Goal: Task Accomplishment & Management: Manage account settings

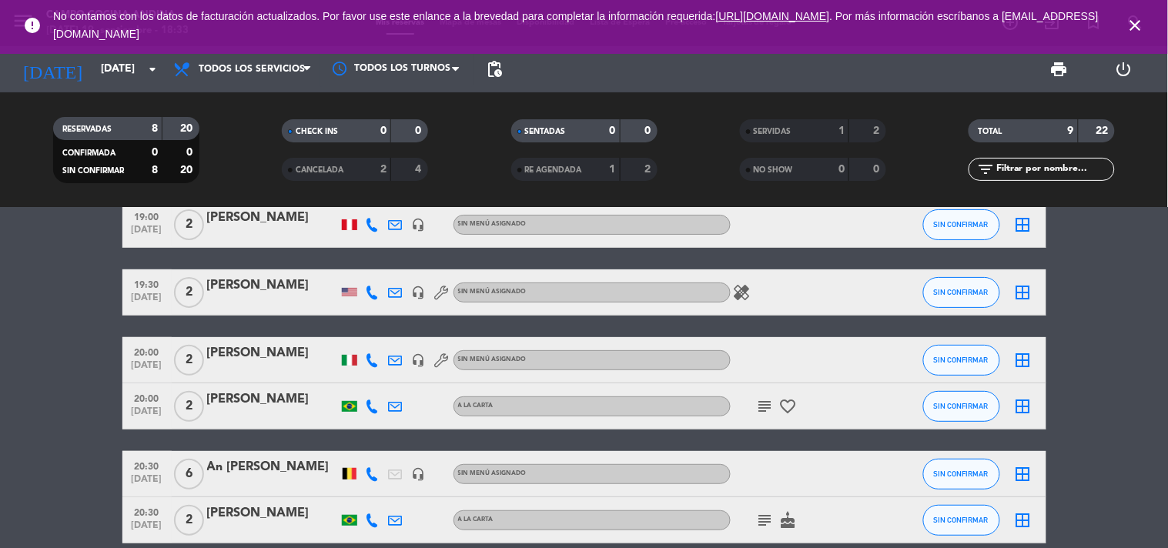
scroll to position [85, 0]
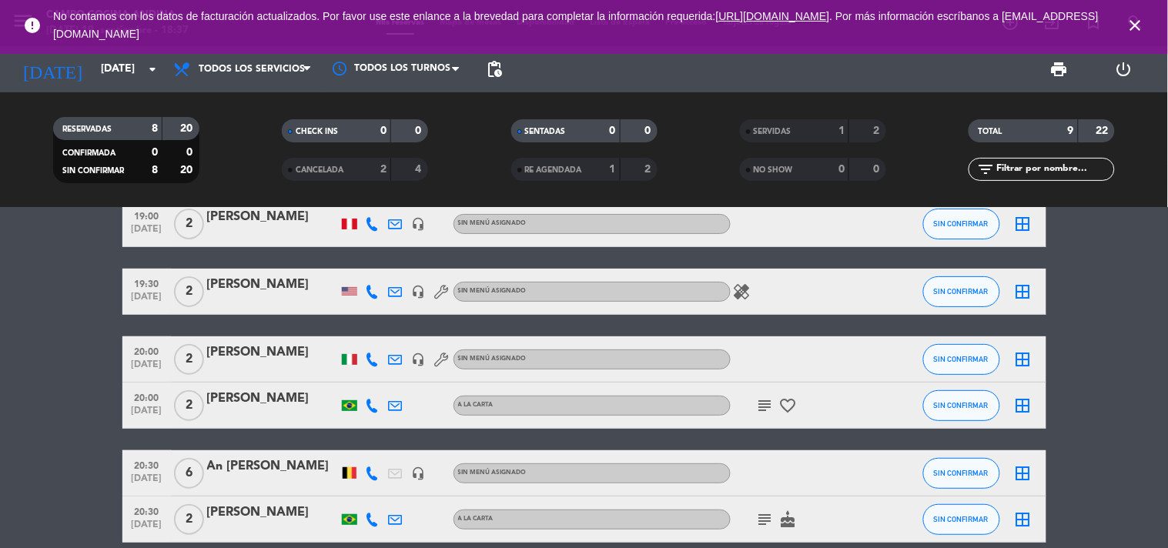
click at [1079, 409] on bookings-row "19:00 [DATE] 2 [DEMOGRAPHIC_DATA] headset_mic Sin menú asignado SIN CONFIRMAR b…" at bounding box center [584, 383] width 1168 height 456
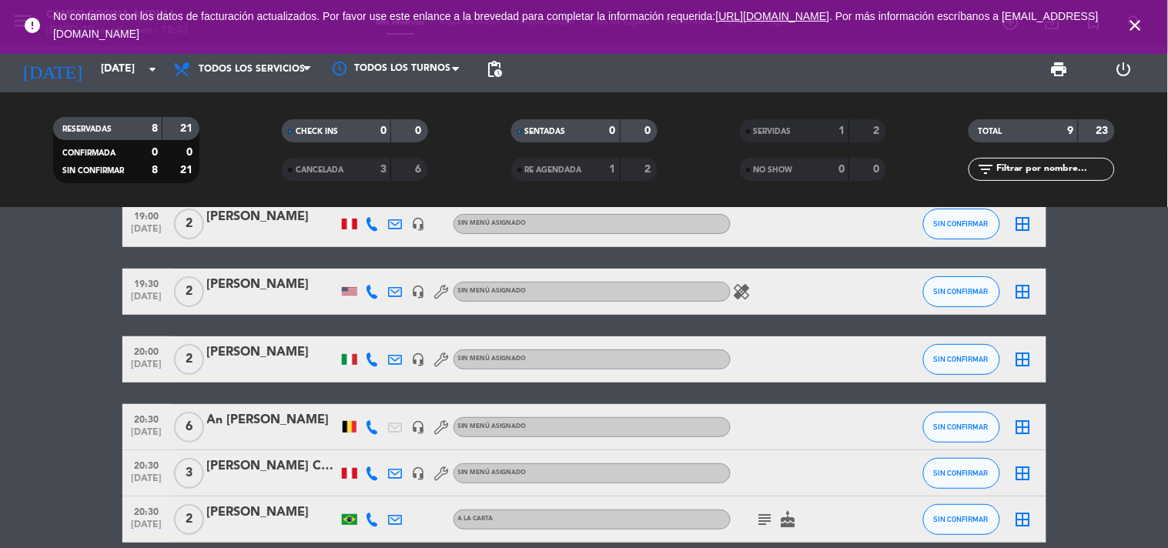
scroll to position [0, 0]
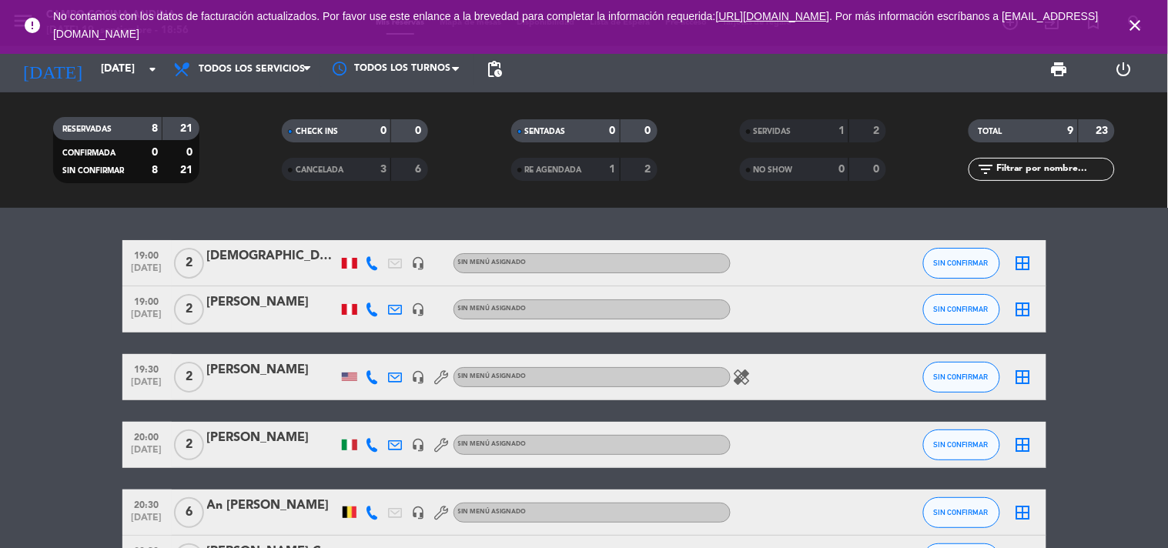
drag, startPoint x: 296, startPoint y: 46, endPoint x: 453, endPoint y: 359, distance: 349.4
click at [441, 359] on div at bounding box center [441, 376] width 23 height 45
click at [1142, 26] on icon "close" at bounding box center [1135, 25] width 18 height 18
click at [1147, 28] on span "close" at bounding box center [1136, 26] width 42 height 42
click at [1140, 19] on icon "close" at bounding box center [1135, 25] width 18 height 18
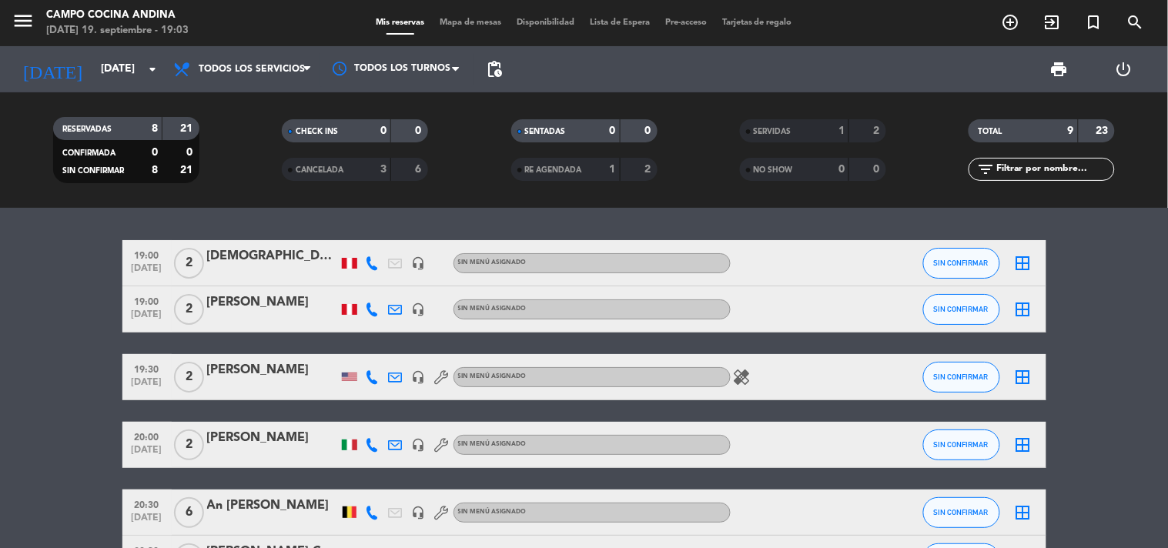
click at [501, 55] on span "pending_actions" at bounding box center [494, 69] width 31 height 31
click at [500, 60] on span "pending_actions" at bounding box center [494, 69] width 18 height 18
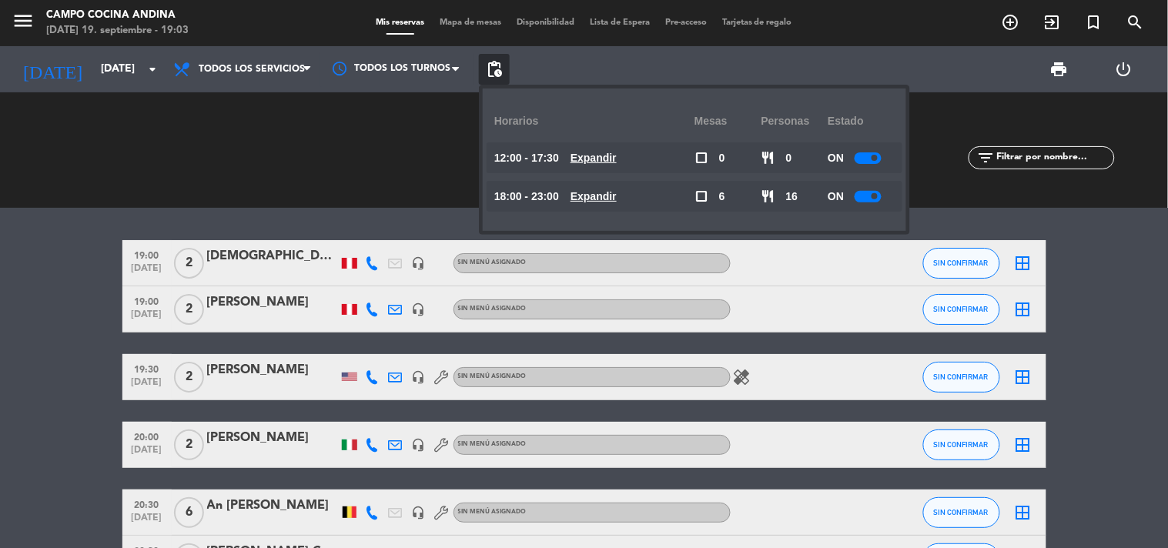
click at [500, 60] on span "pending_actions" at bounding box center [494, 69] width 18 height 18
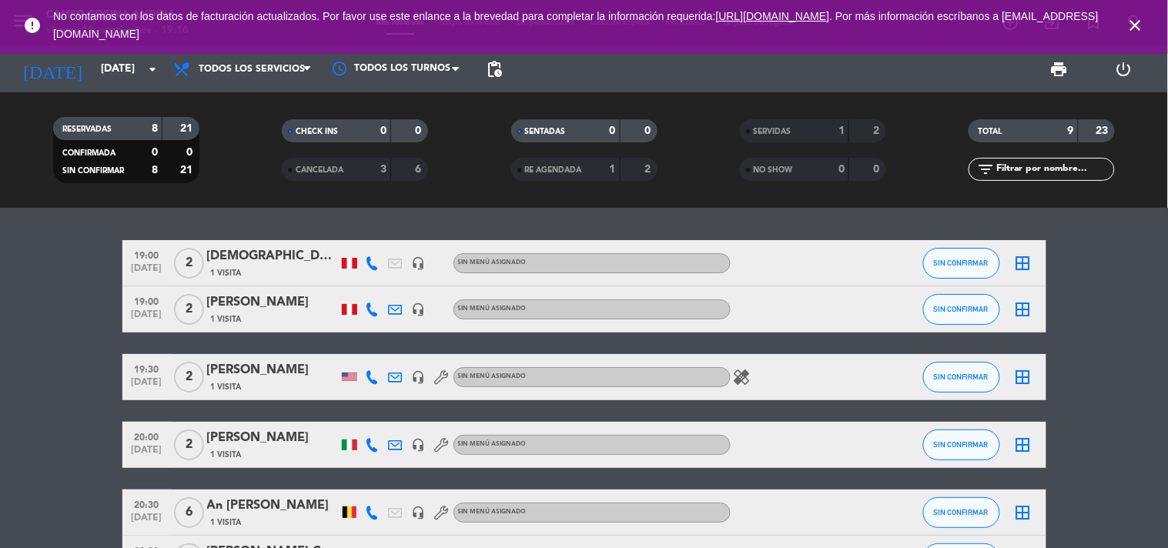
click at [1133, 25] on icon "close" at bounding box center [1135, 25] width 18 height 18
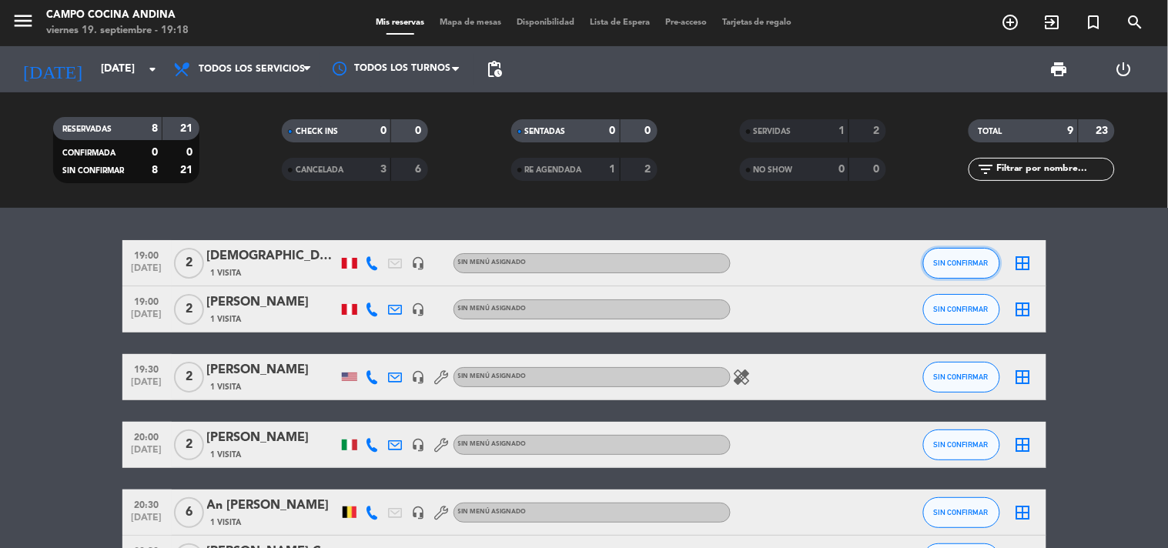
click at [956, 266] on span "SIN CONFIRMAR" at bounding box center [961, 263] width 55 height 8
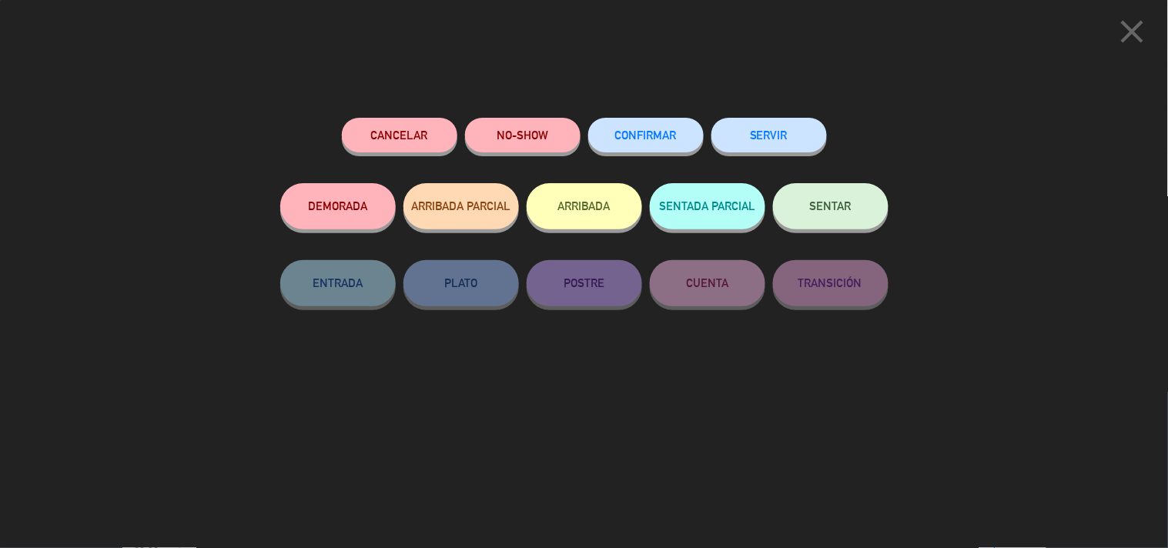
click at [514, 116] on div "Cancelar NO-SHOW CONFIRMAR SERVIR DEMORADA ARRIBADA PARCIAL ARRIBADA SENTADA PA…" at bounding box center [584, 327] width 630 height 441
click at [533, 132] on button "NO-SHOW" at bounding box center [522, 135] width 115 height 35
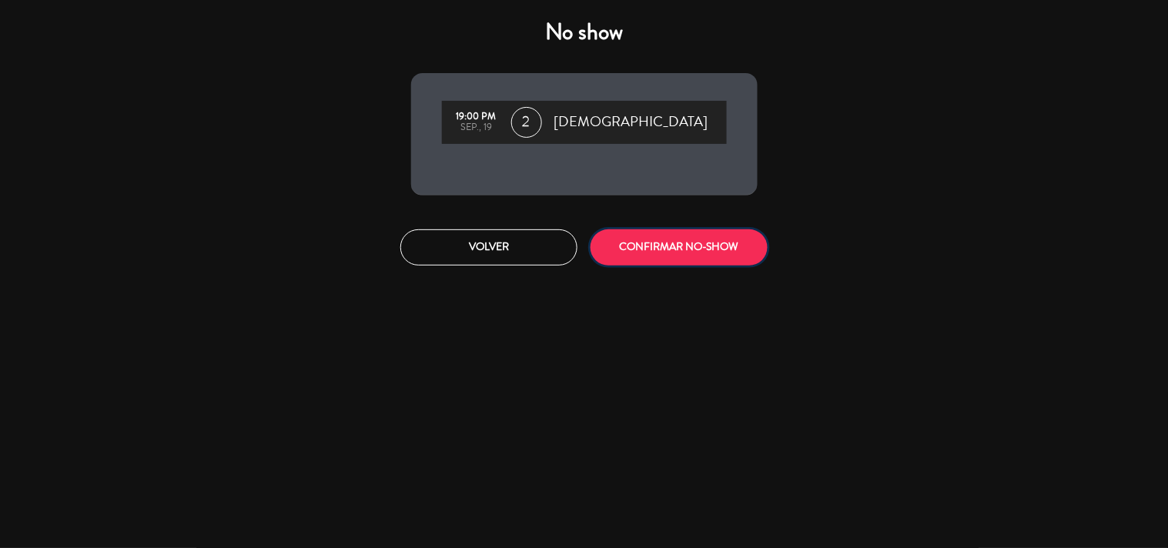
click at [662, 245] on button "CONFIRMAR NO-SHOW" at bounding box center [678, 247] width 177 height 36
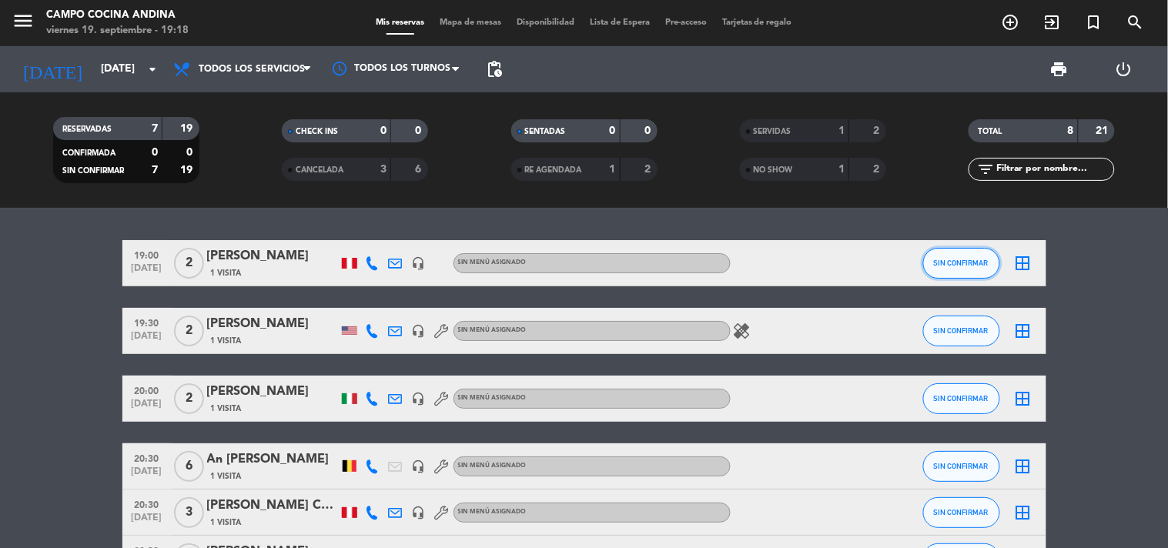
click at [968, 266] on span "SIN CONFIRMAR" at bounding box center [961, 263] width 55 height 8
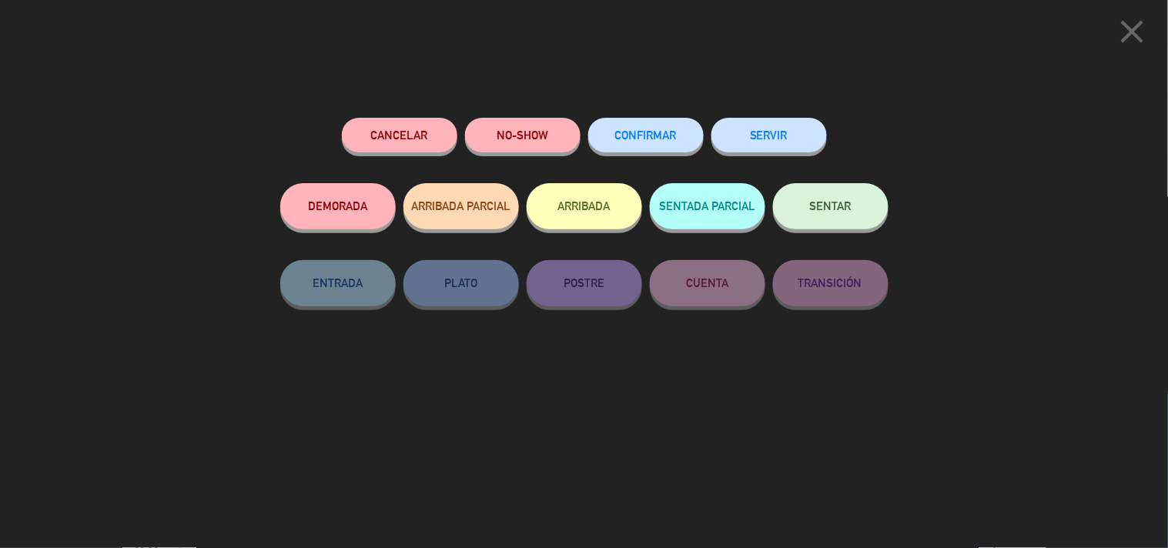
click at [519, 135] on button "NO-SHOW" at bounding box center [522, 135] width 115 height 35
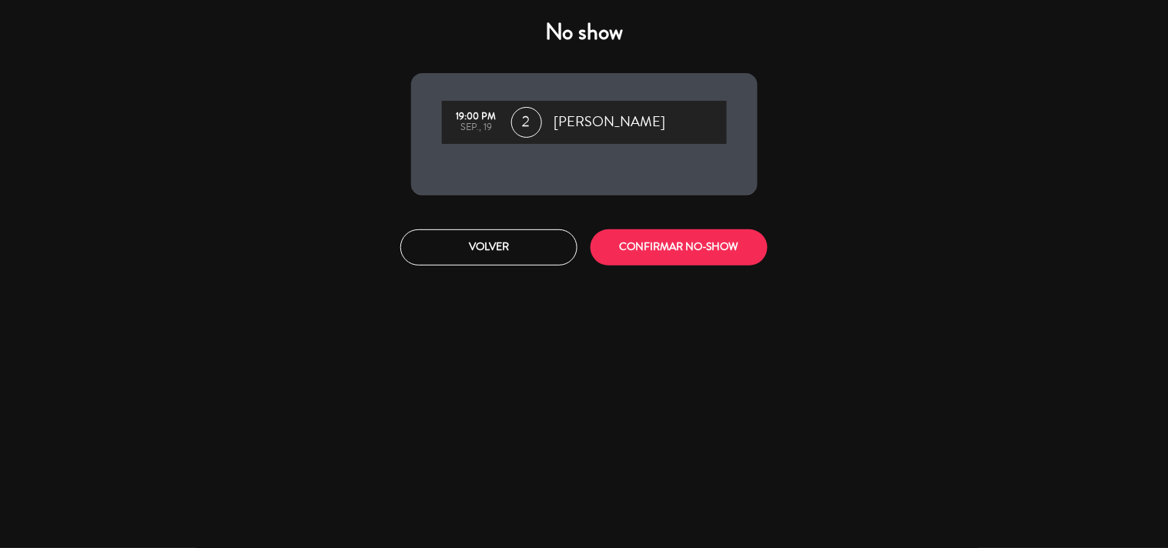
click at [697, 266] on div "Volver CONFIRMAR NO-SHOW" at bounding box center [583, 248] width 369 height 58
click at [711, 234] on button "CONFIRMAR NO-SHOW" at bounding box center [678, 247] width 177 height 36
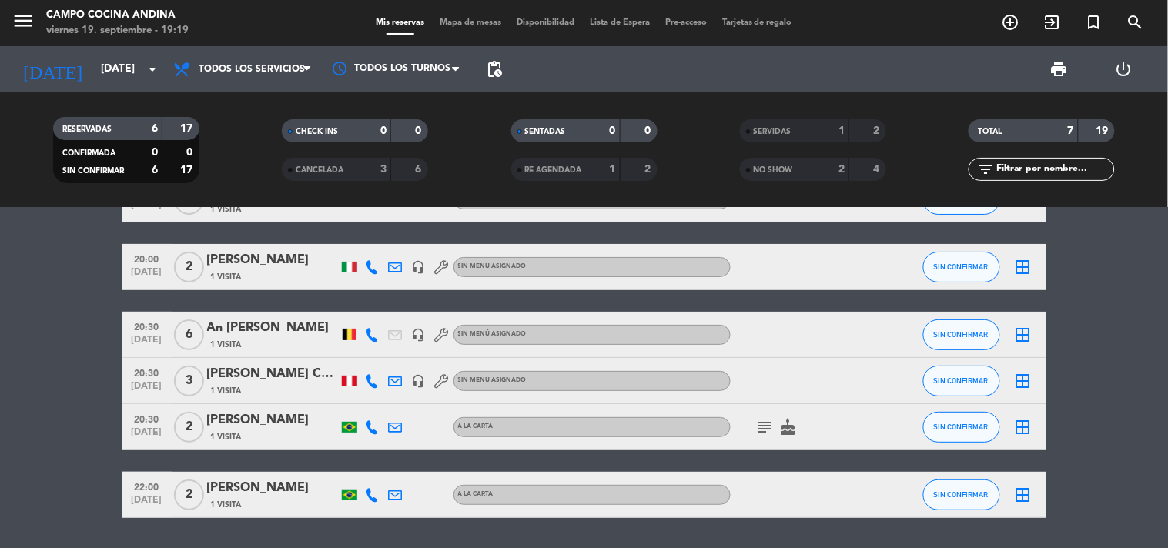
scroll to position [25, 0]
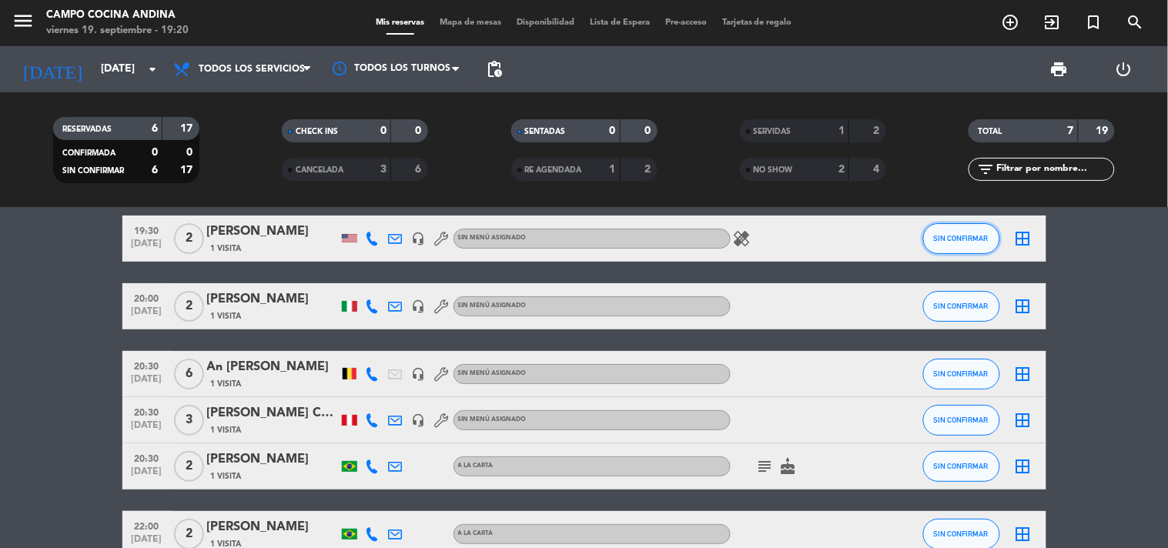
click at [965, 246] on button "SIN CONFIRMAR" at bounding box center [961, 238] width 77 height 31
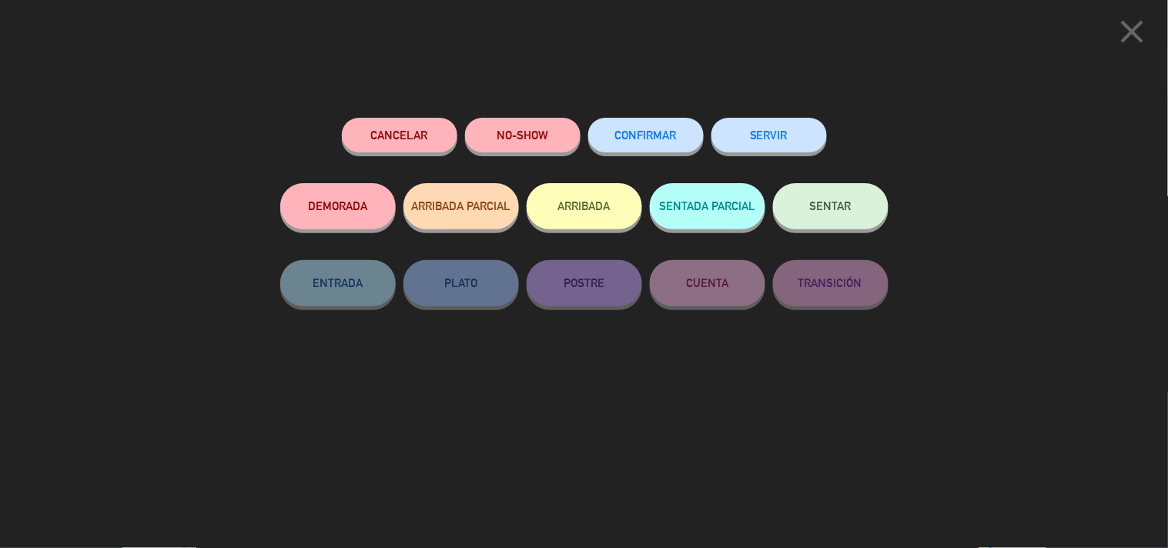
click at [751, 139] on button "SERVIR" at bounding box center [768, 135] width 115 height 35
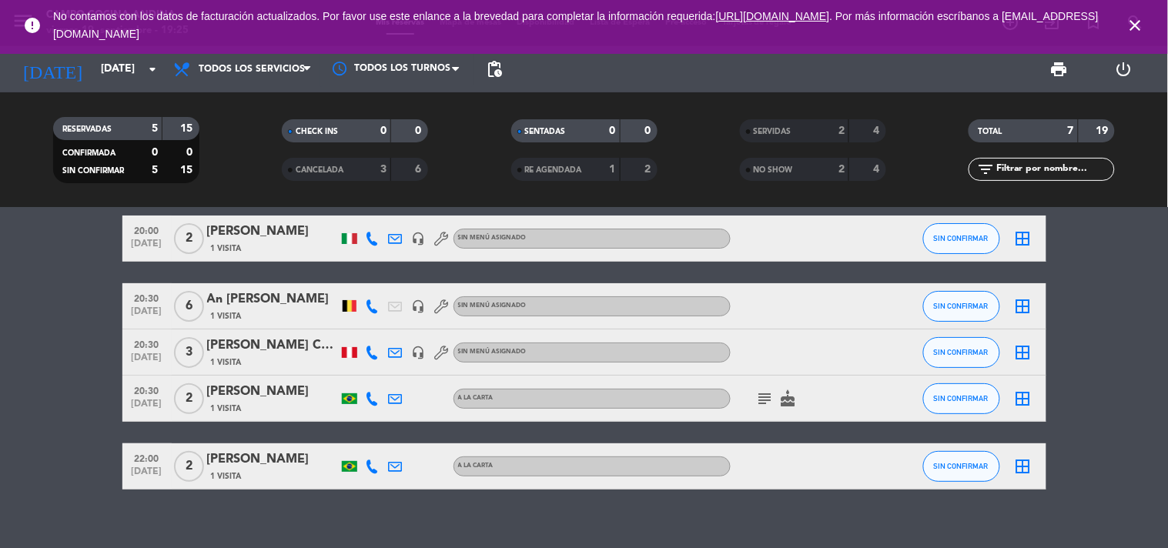
click at [1130, 26] on icon "close" at bounding box center [1135, 25] width 18 height 18
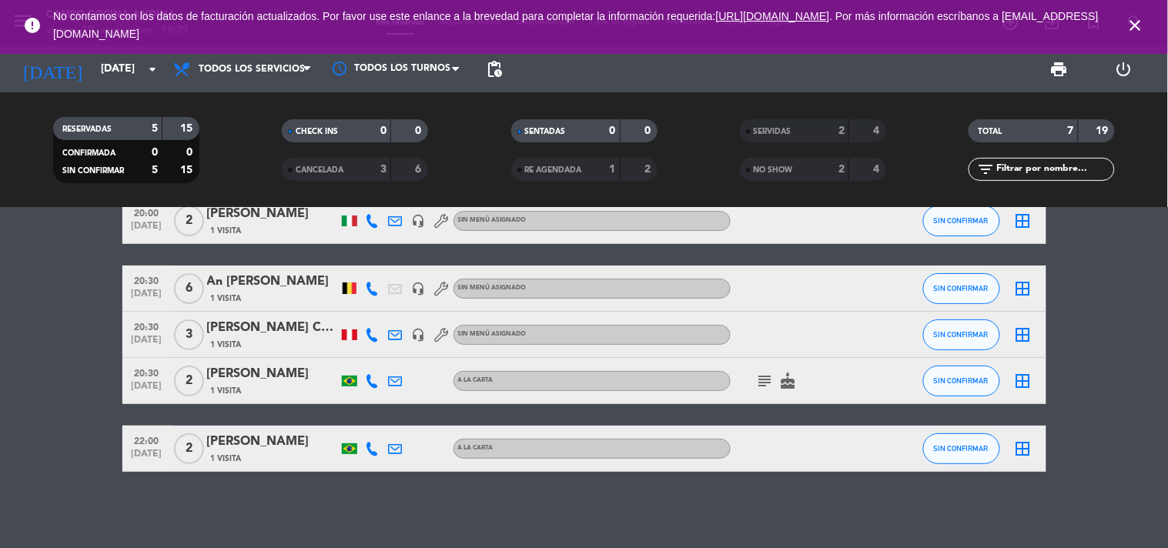
scroll to position [0, 0]
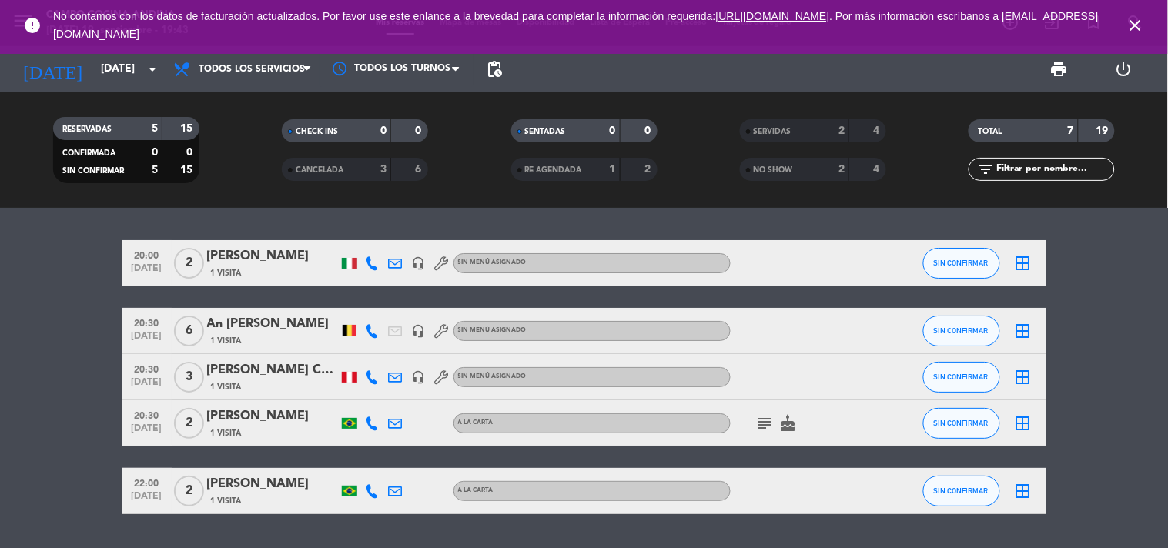
click at [1137, 20] on icon "close" at bounding box center [1135, 25] width 18 height 18
click at [971, 267] on button "SIN CONFIRMAR" at bounding box center [961, 263] width 77 height 31
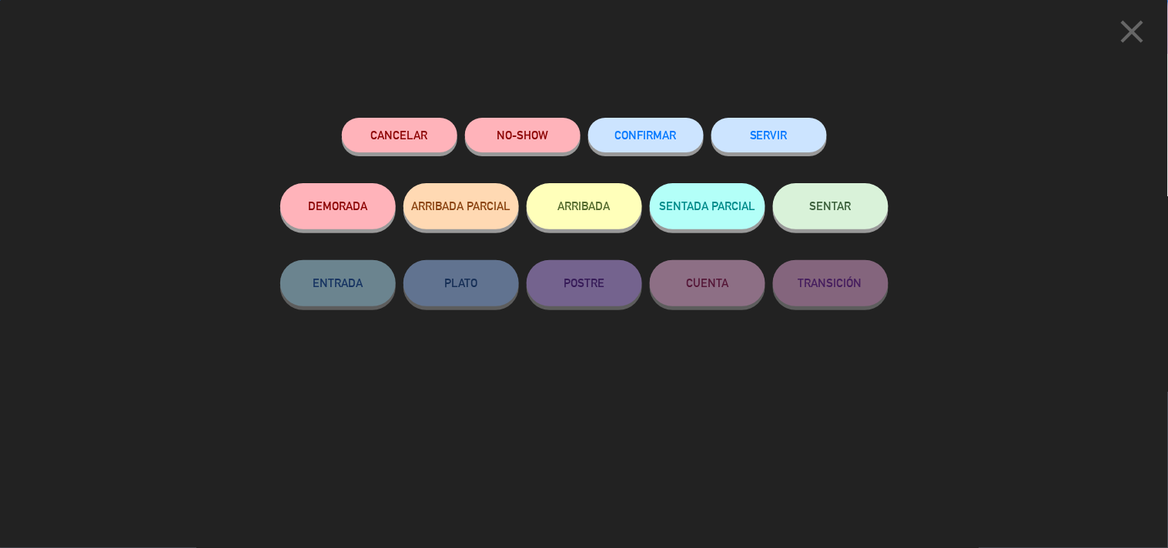
click at [761, 137] on button "SERVIR" at bounding box center [768, 135] width 115 height 35
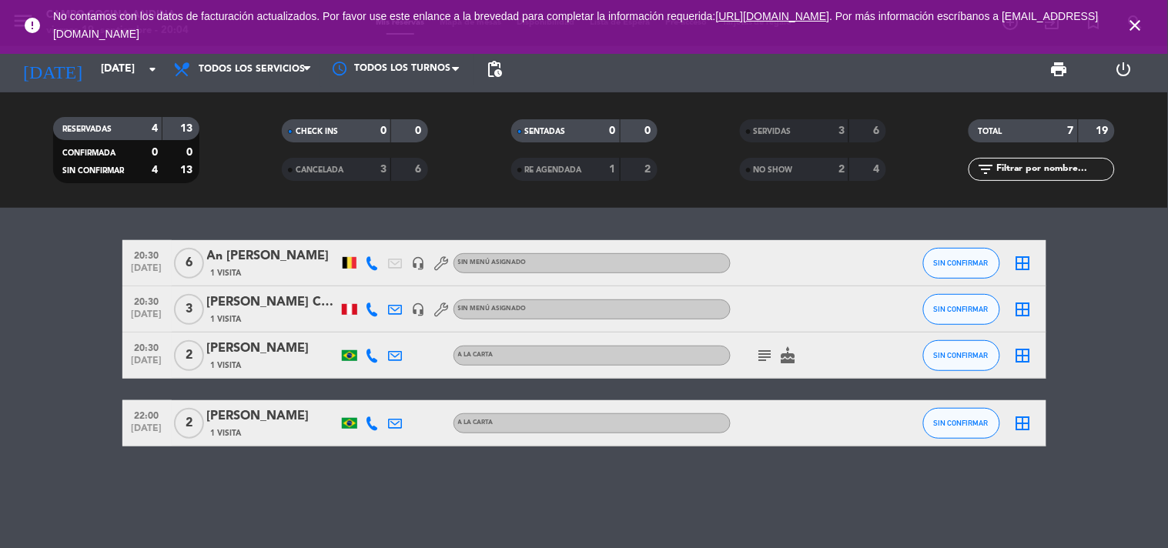
click at [1134, 27] on icon "close" at bounding box center [1135, 25] width 18 height 18
click at [1128, 37] on span "close" at bounding box center [1136, 26] width 42 height 42
click at [1137, 12] on span "close" at bounding box center [1136, 26] width 42 height 42
click at [963, 259] on span "SIN CONFIRMAR" at bounding box center [961, 263] width 55 height 8
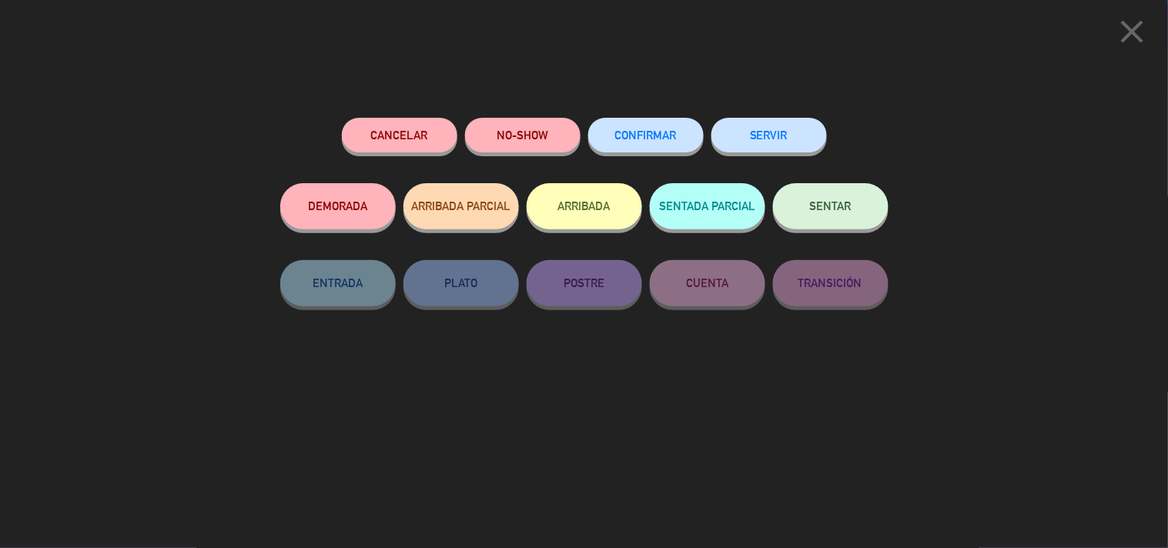
click at [781, 144] on button "SERVIR" at bounding box center [768, 135] width 115 height 35
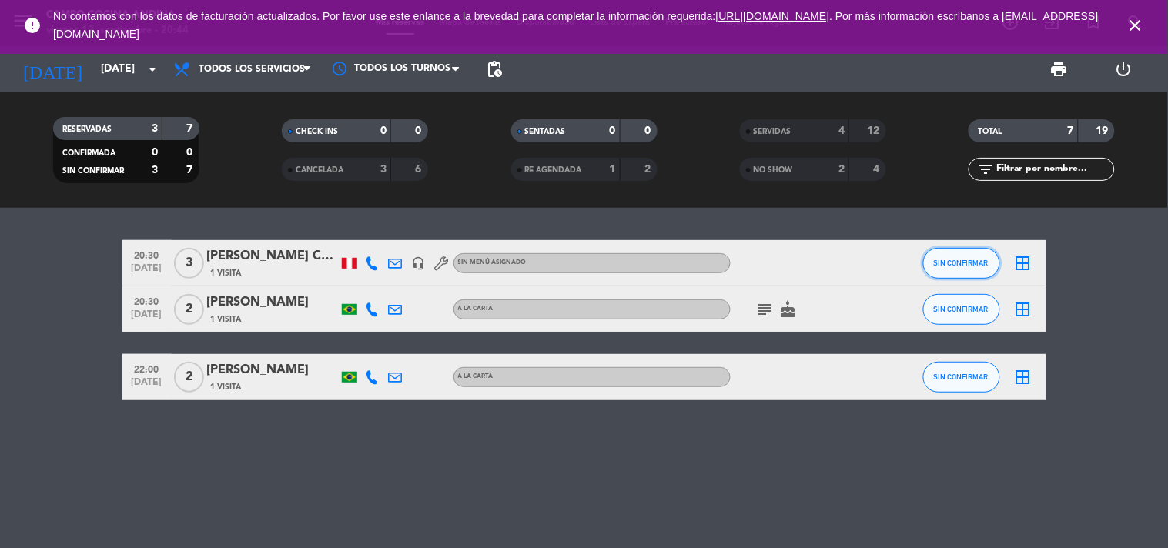
click at [963, 259] on span "SIN CONFIRMAR" at bounding box center [961, 263] width 55 height 8
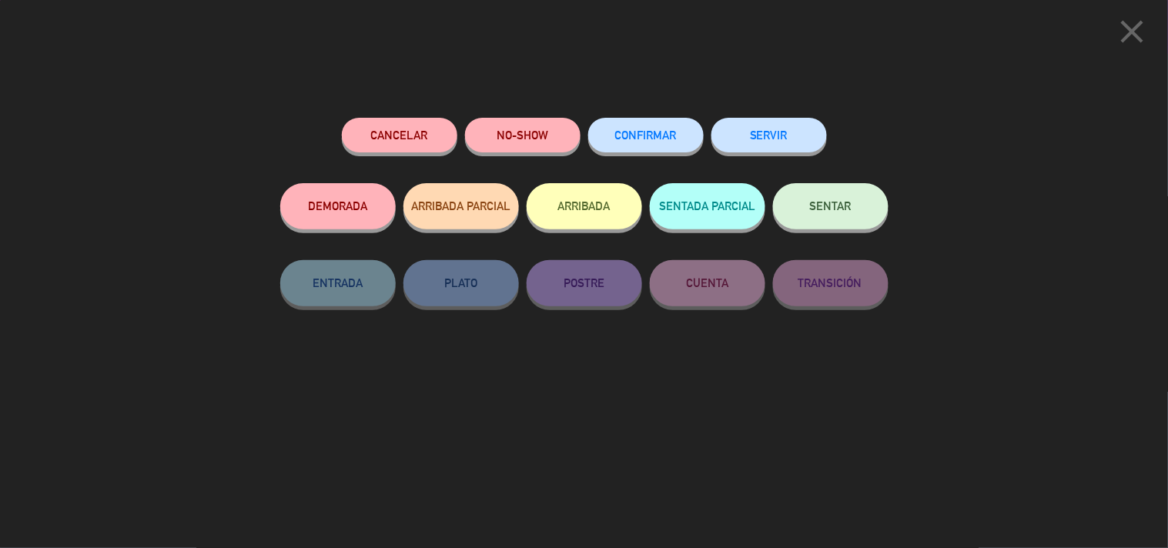
click at [781, 147] on button "SERVIR" at bounding box center [768, 135] width 115 height 35
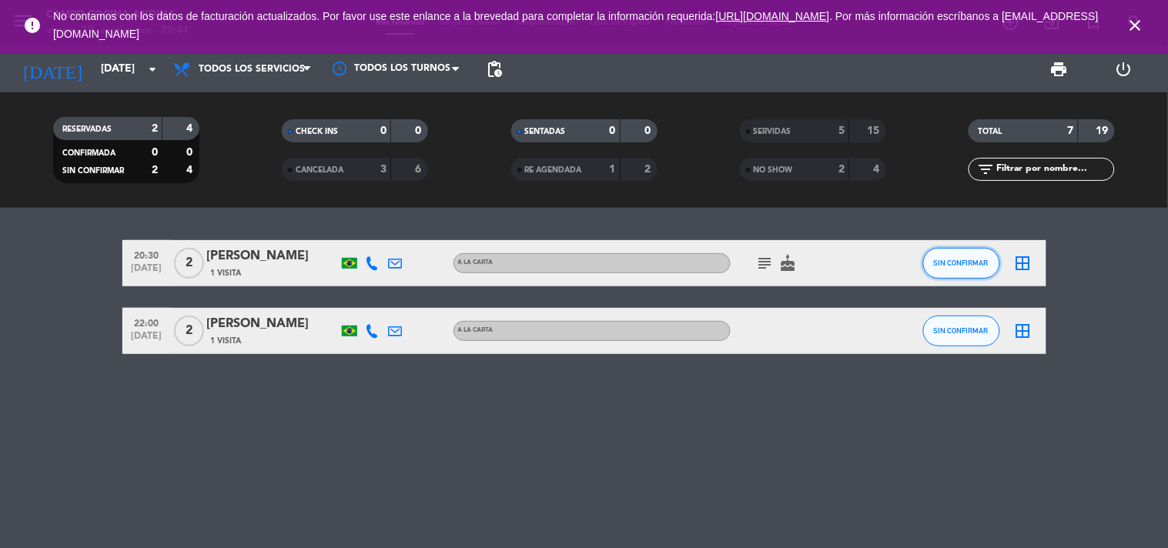
click at [978, 269] on button "SIN CONFIRMAR" at bounding box center [961, 263] width 77 height 31
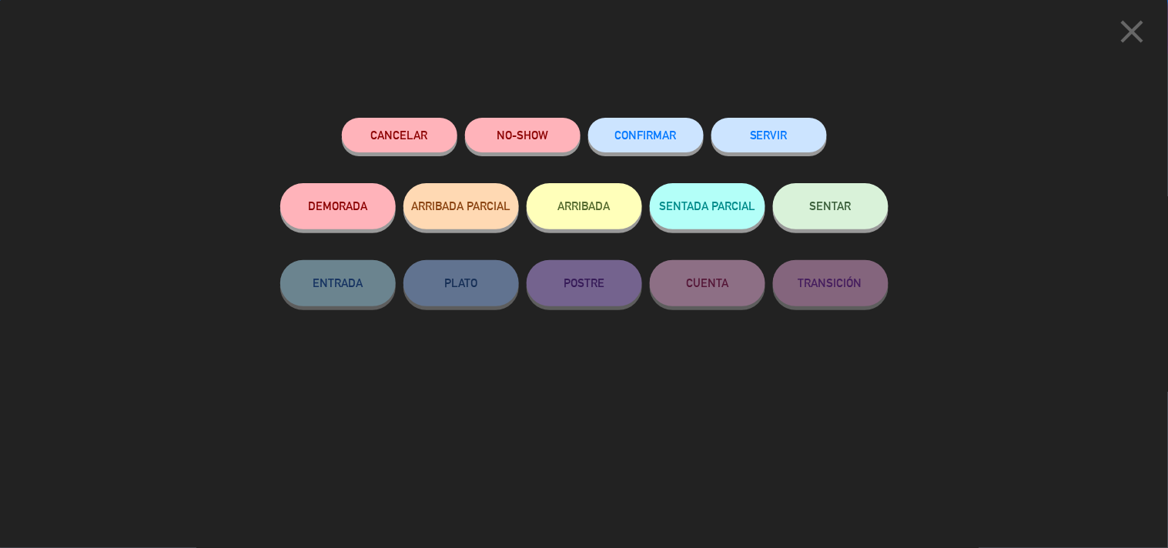
click at [485, 112] on div "Cancelar NO-SHOW CONFIRMAR SERVIR DEMORADA ARRIBADA PARCIAL ARRIBADA SENTADA PA…" at bounding box center [584, 327] width 630 height 441
click at [527, 127] on button "NO-SHOW" at bounding box center [522, 135] width 115 height 35
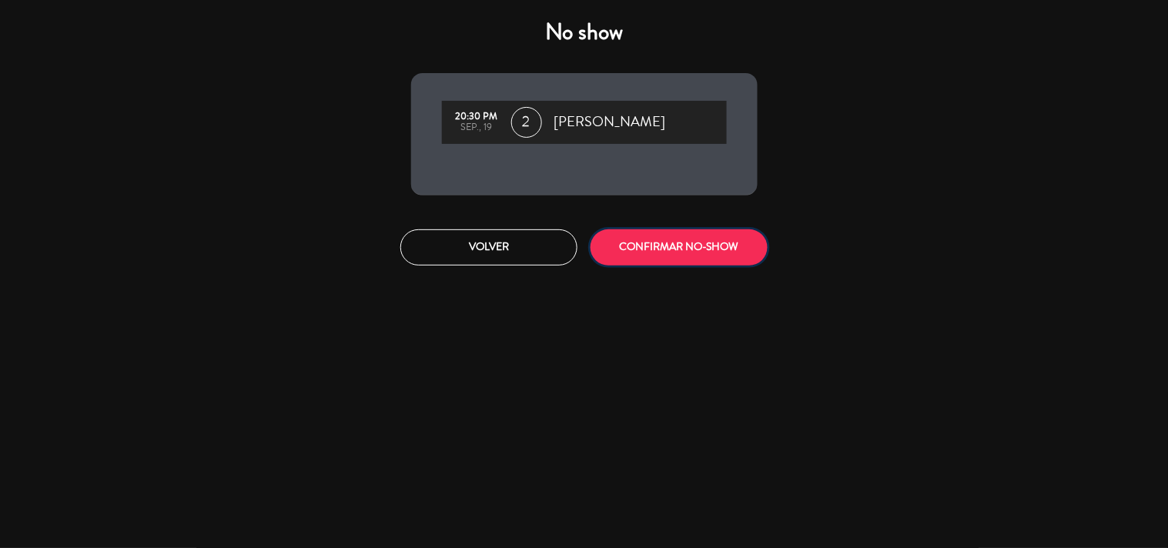
click at [689, 259] on button "CONFIRMAR NO-SHOW" at bounding box center [678, 247] width 177 height 36
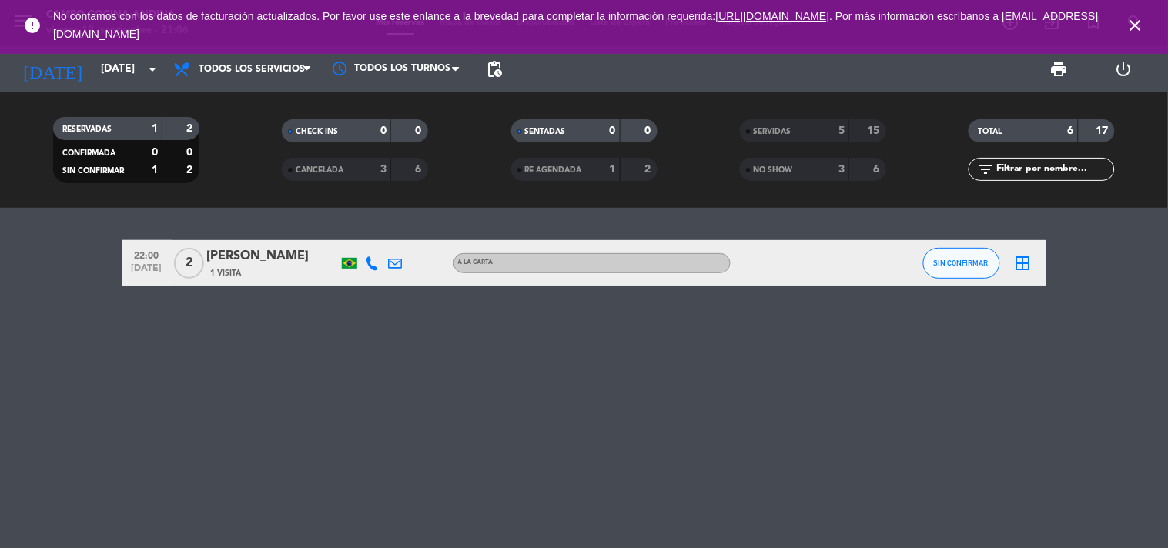
click at [1143, 28] on icon "close" at bounding box center [1135, 25] width 18 height 18
click at [296, 341] on div "22:00 [DATE] 2 Gracyano [PERSON_NAME] 1 Visita A la carta SIN CONFIRMAR border_…" at bounding box center [584, 378] width 1168 height 340
click at [1140, 28] on icon "close" at bounding box center [1135, 25] width 18 height 18
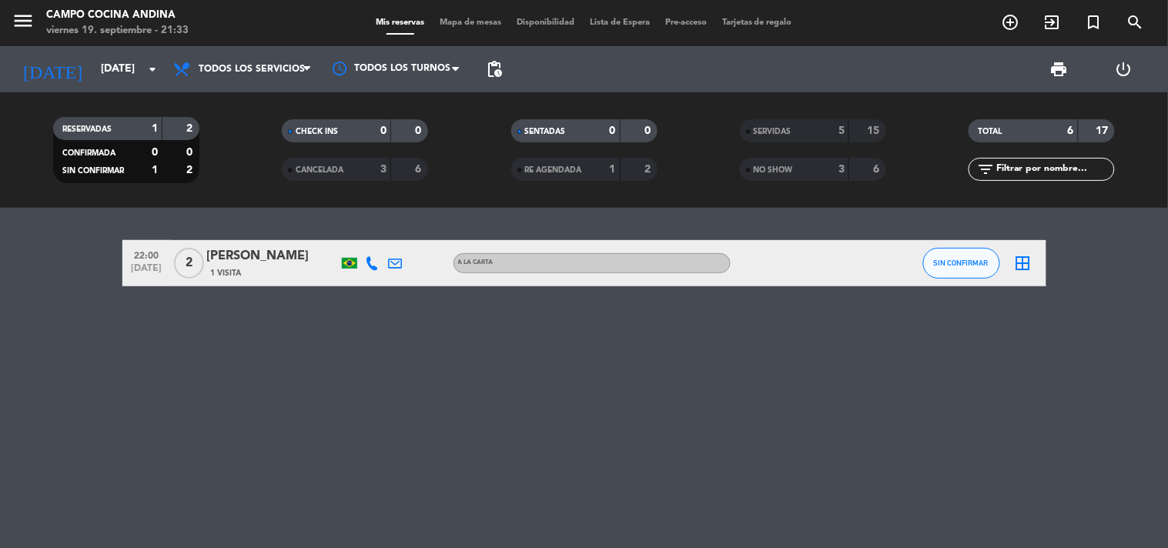
click at [778, 135] on span "SERVIDAS" at bounding box center [773, 132] width 38 height 8
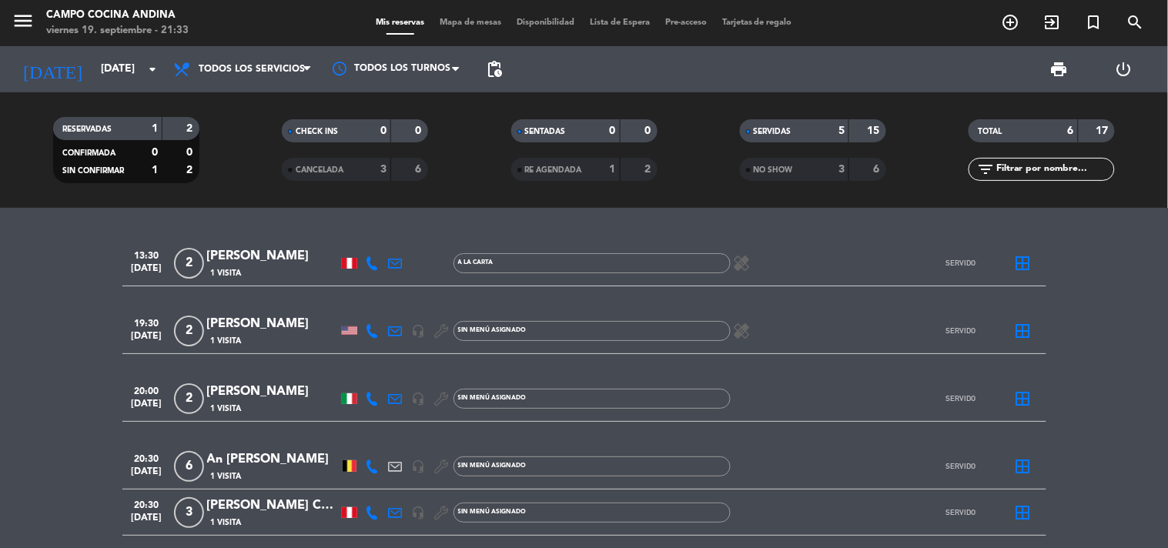
click at [770, 166] on span "NO SHOW" at bounding box center [773, 170] width 39 height 8
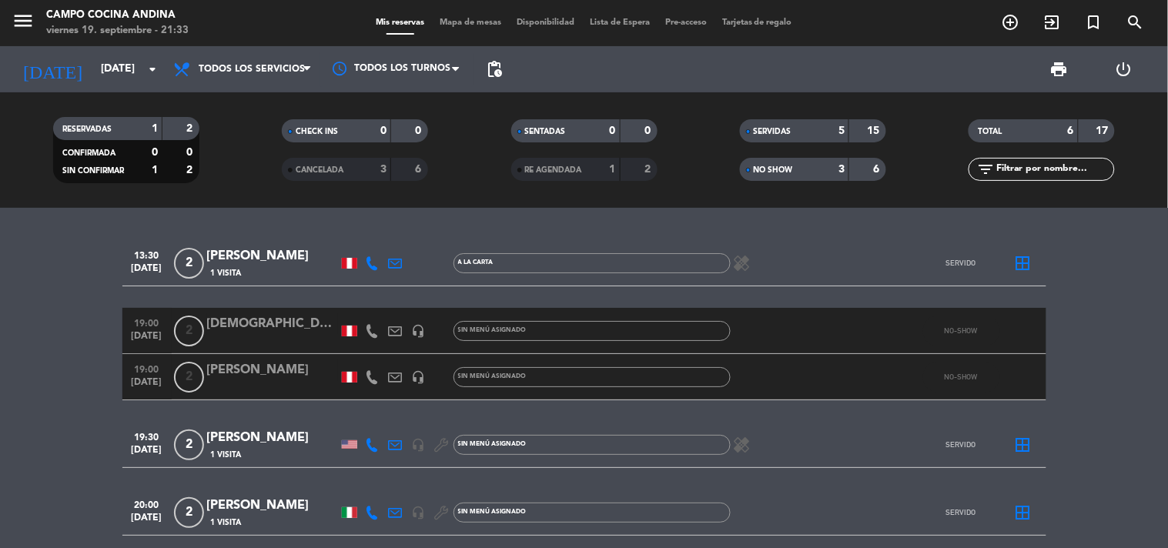
click at [761, 131] on span "SERVIDAS" at bounding box center [773, 132] width 38 height 8
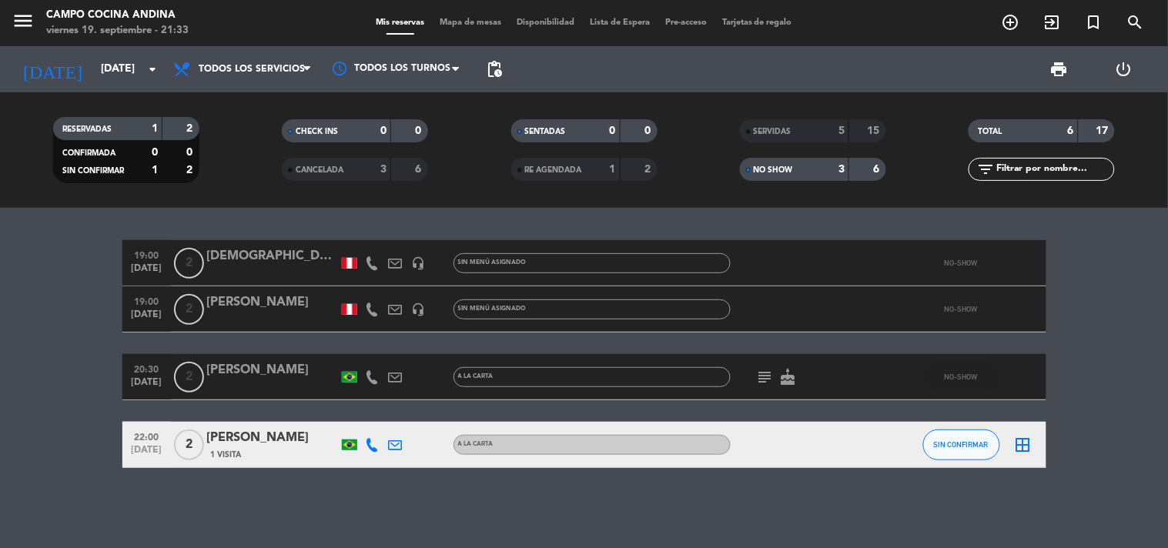
click at [748, 165] on div "NO SHOW" at bounding box center [779, 170] width 71 height 18
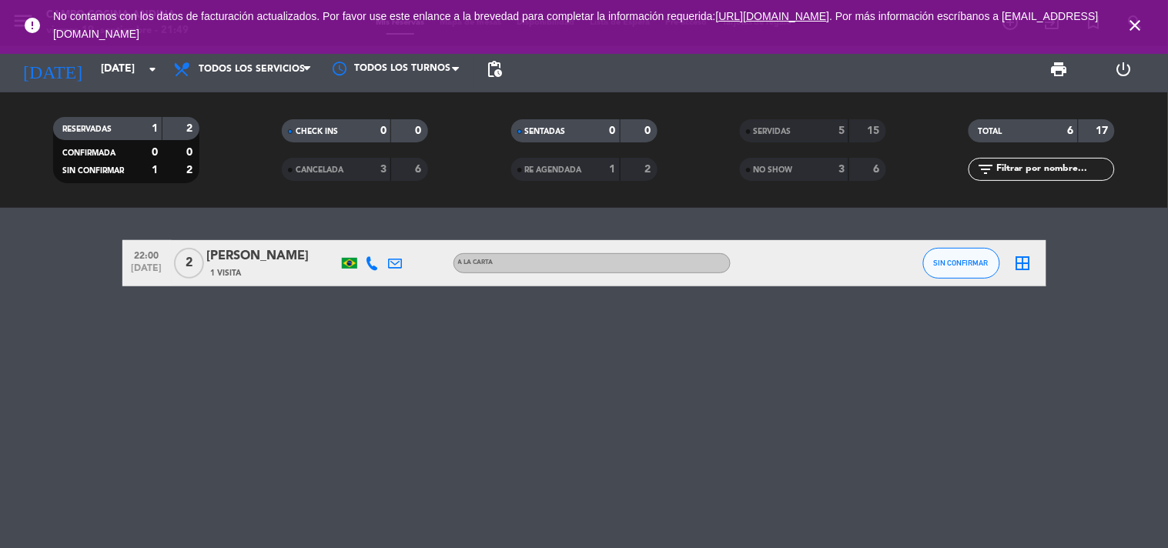
click at [1134, 27] on icon "close" at bounding box center [1135, 25] width 18 height 18
click at [949, 256] on button "SIN CONFIRMAR" at bounding box center [961, 263] width 77 height 31
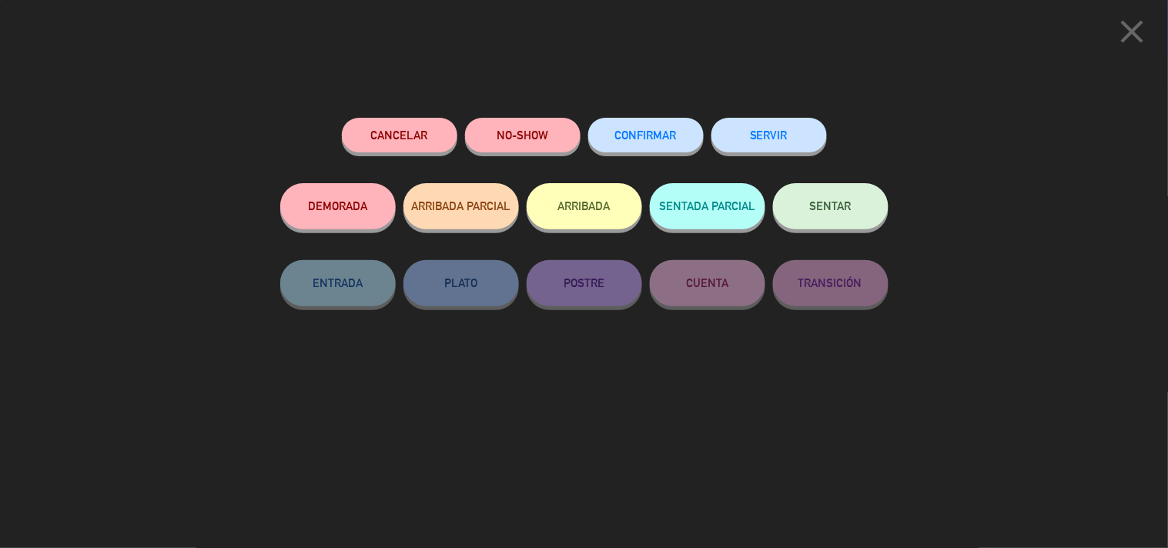
click at [480, 145] on button "NO-SHOW" at bounding box center [522, 135] width 115 height 35
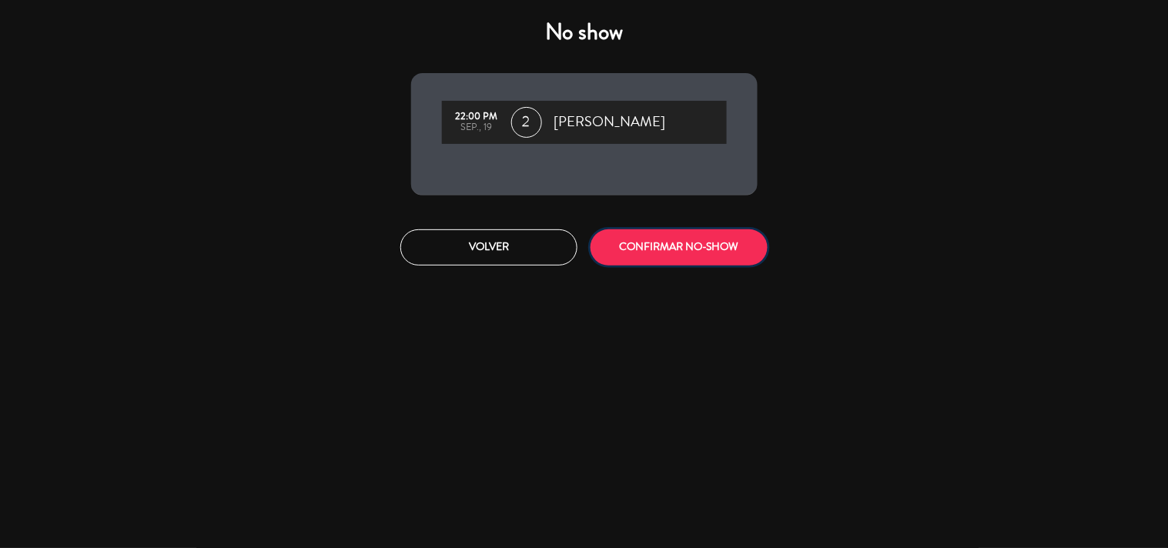
click at [744, 248] on button "CONFIRMAR NO-SHOW" at bounding box center [678, 247] width 177 height 36
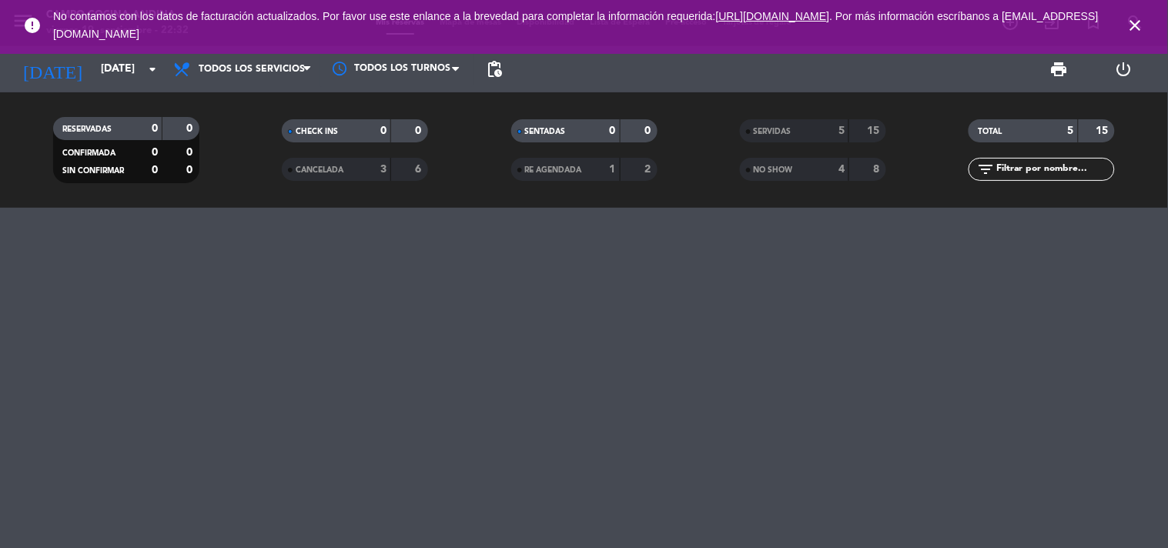
click at [1147, 26] on span "close" at bounding box center [1136, 26] width 42 height 42
click at [1140, 26] on icon "close" at bounding box center [1135, 25] width 18 height 18
